Goal: Information Seeking & Learning: Learn about a topic

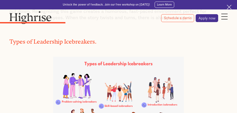
scroll to position [1168, 0]
click at [83, 58] on img at bounding box center [118, 99] width 131 height 87
click at [76, 69] on img at bounding box center [118, 99] width 131 height 87
click at [79, 71] on img at bounding box center [118, 99] width 131 height 87
click at [115, 73] on img at bounding box center [118, 99] width 131 height 87
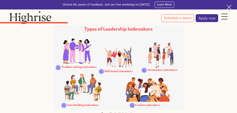
scroll to position [1203, 0]
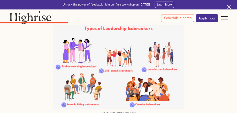
click at [90, 70] on img at bounding box center [118, 64] width 131 height 87
click at [150, 72] on img at bounding box center [118, 64] width 131 height 87
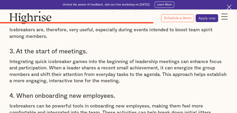
scroll to position [2355, 0]
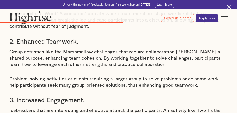
scroll to position [1790, 0]
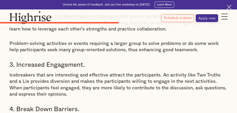
scroll to position [1896, 0]
